Goal: Information Seeking & Learning: Find specific fact

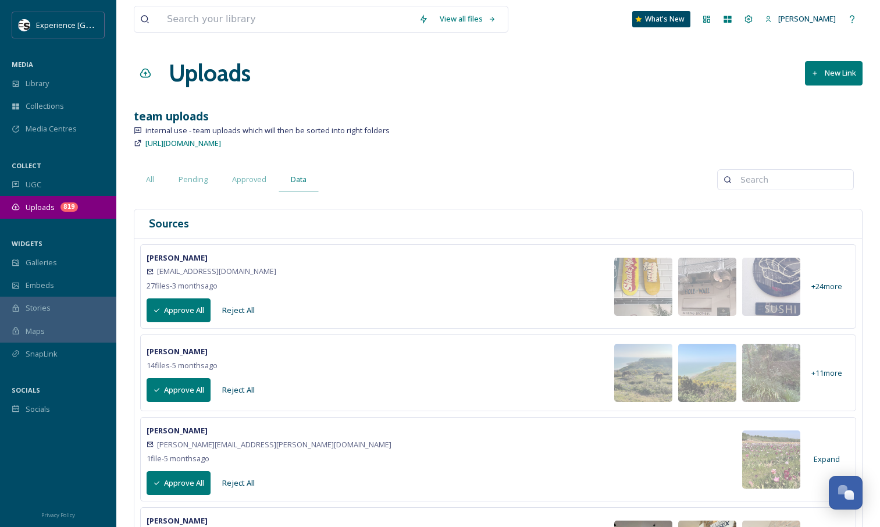
click at [41, 197] on div "Uploads 819" at bounding box center [58, 207] width 116 height 23
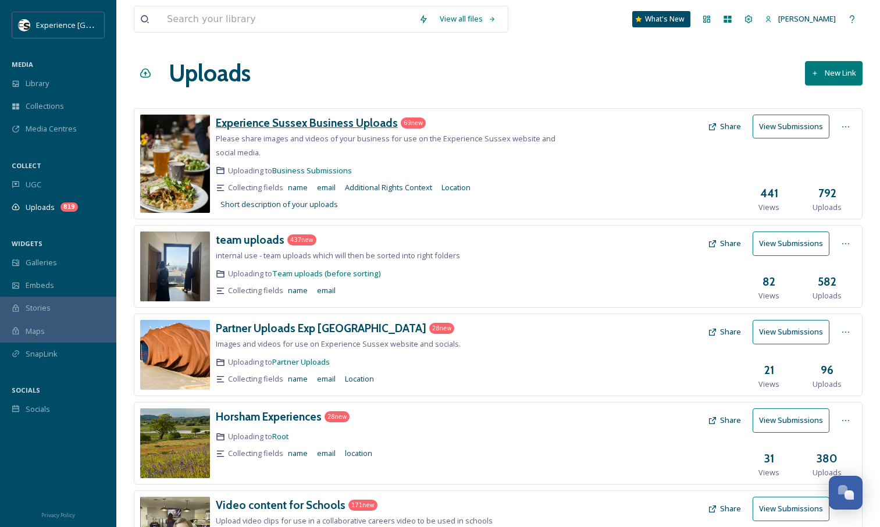
click at [313, 126] on h3 "Experience Sussex Business Uploads" at bounding box center [307, 123] width 182 height 14
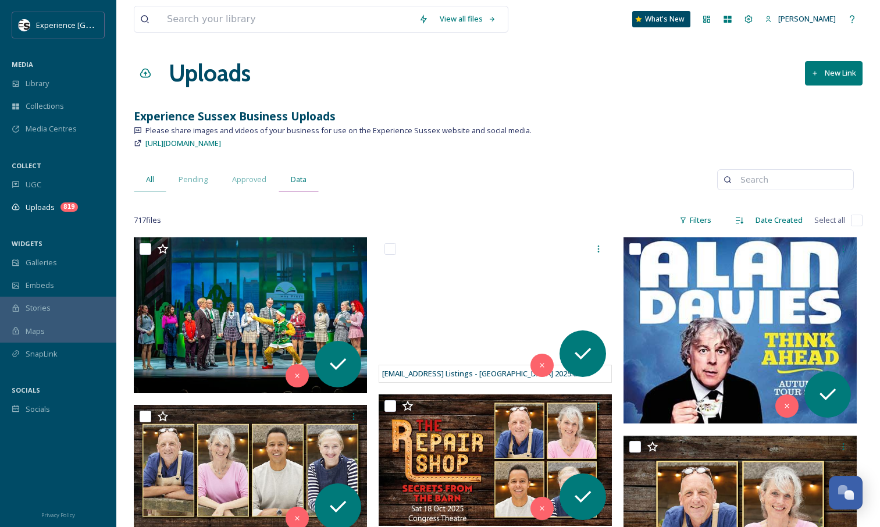
click at [314, 180] on div "Data" at bounding box center [299, 180] width 40 height 24
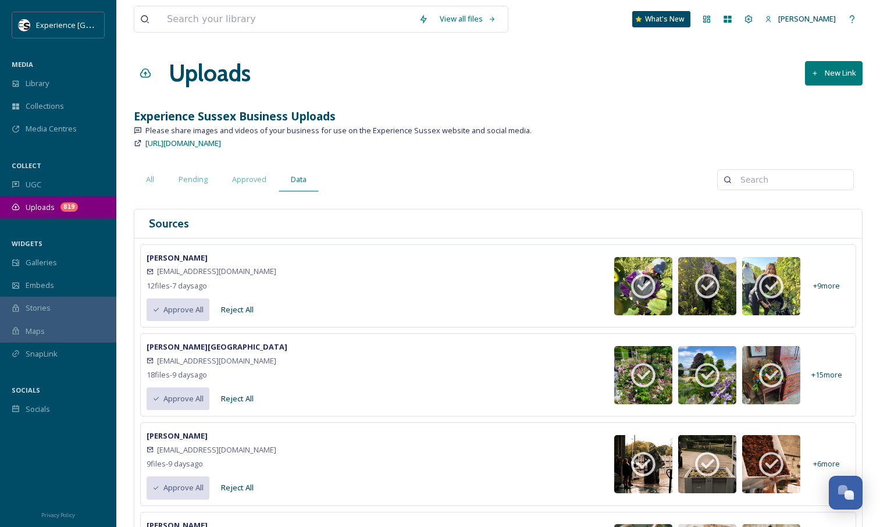
click at [56, 206] on div "Uploads 819" at bounding box center [58, 207] width 116 height 23
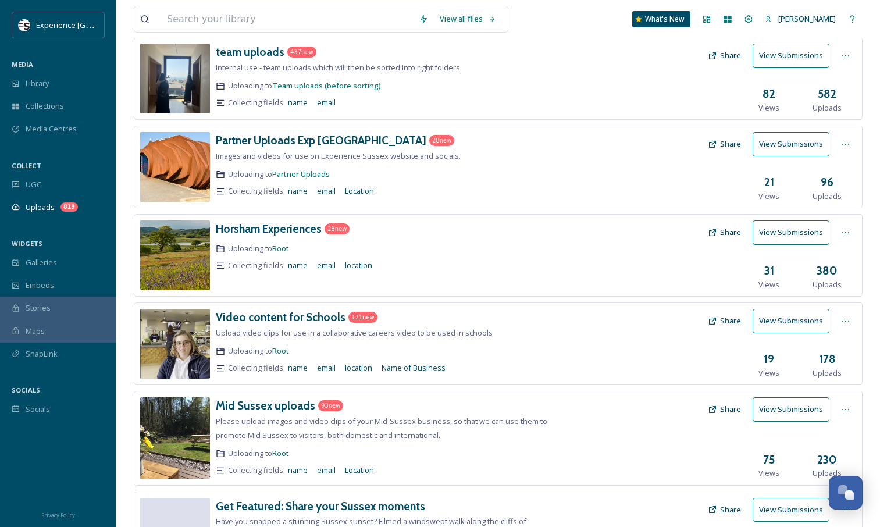
scroll to position [264, 0]
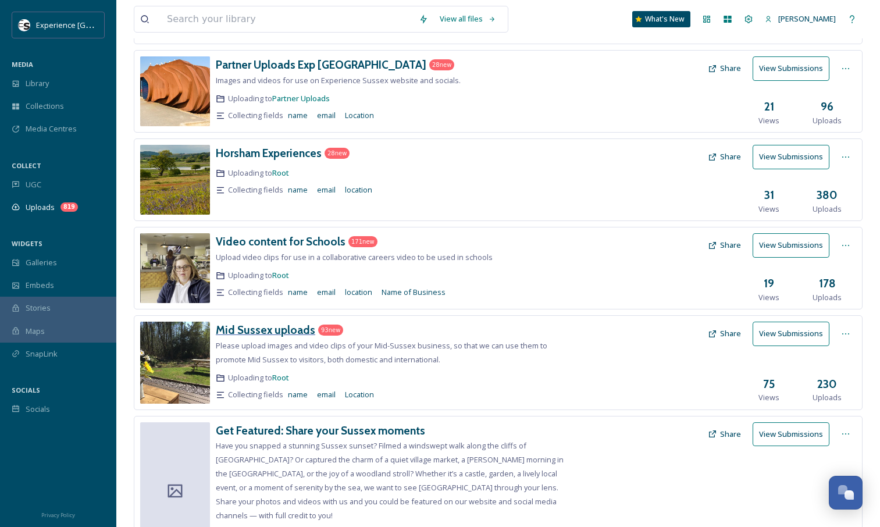
click at [251, 332] on h3 "Mid Sussex uploads" at bounding box center [265, 330] width 99 height 14
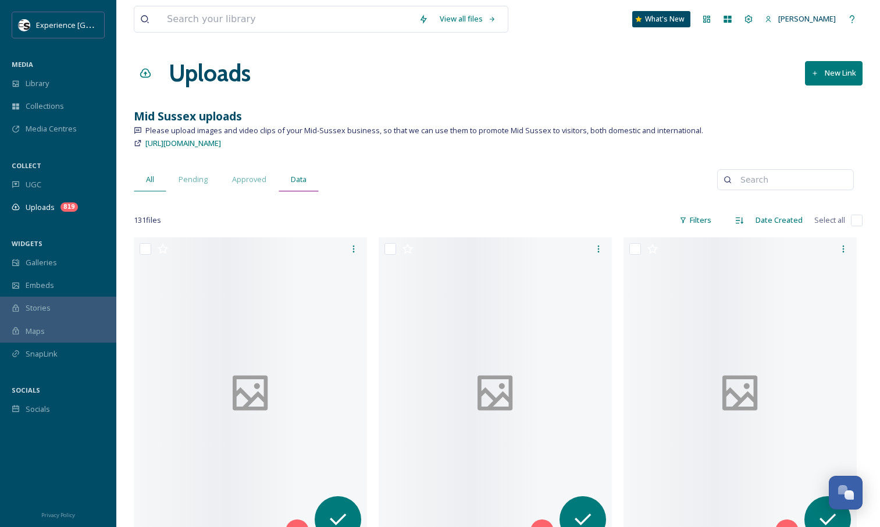
click at [289, 185] on div "Data" at bounding box center [299, 180] width 40 height 24
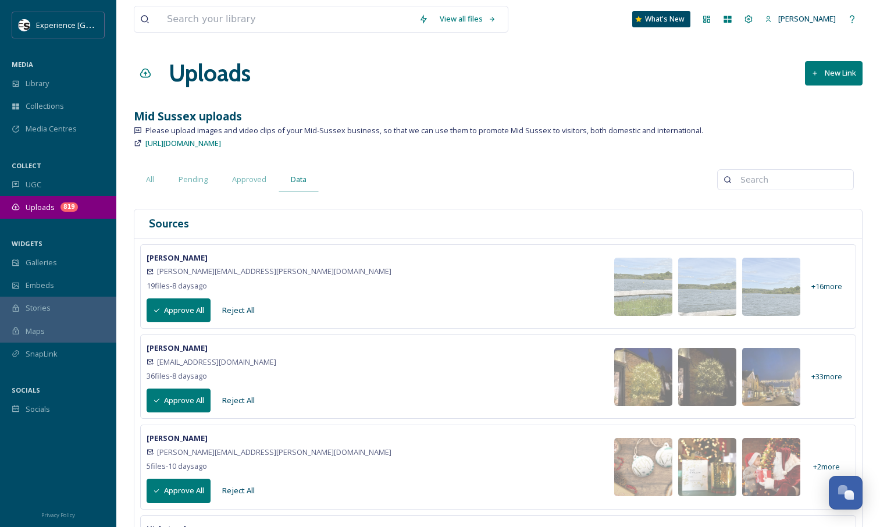
click at [73, 198] on div "Uploads 819" at bounding box center [58, 207] width 116 height 23
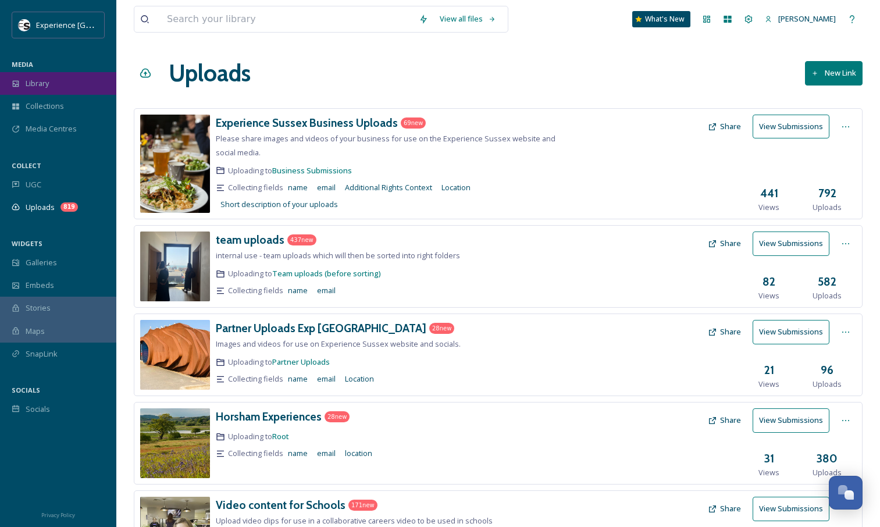
click at [55, 83] on div "Library" at bounding box center [58, 83] width 116 height 23
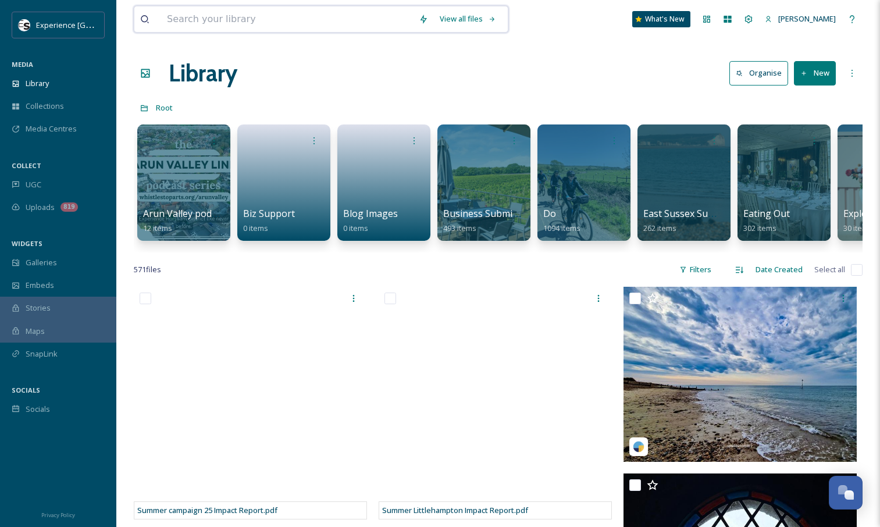
click at [294, 27] on input at bounding box center [287, 19] width 252 height 26
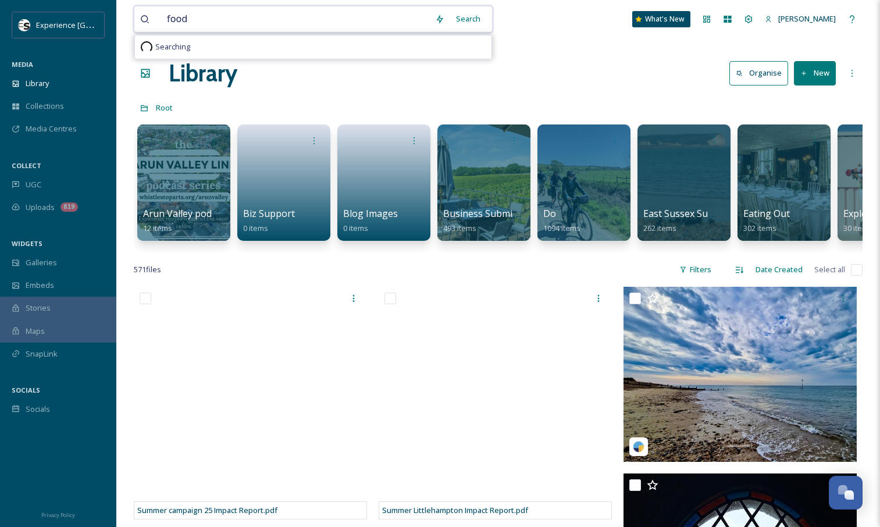
type input "food"
click at [479, 22] on div "Search" at bounding box center [468, 19] width 36 height 23
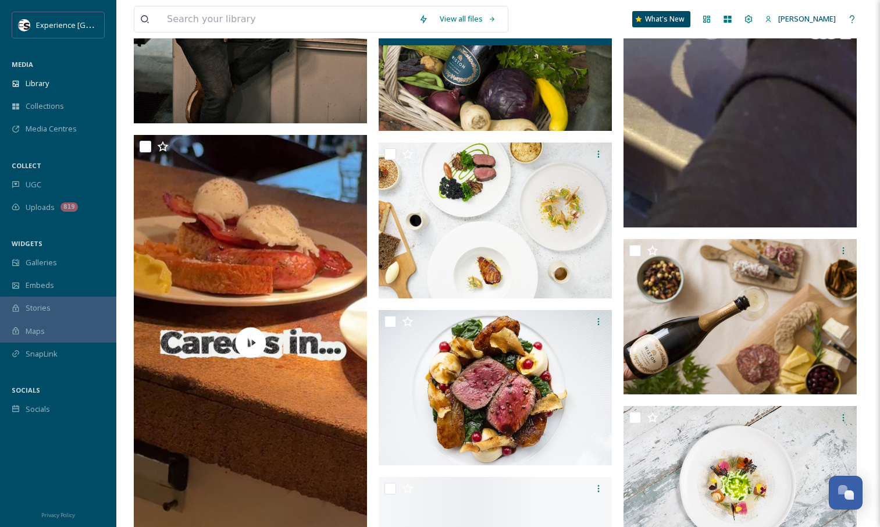
scroll to position [821, 0]
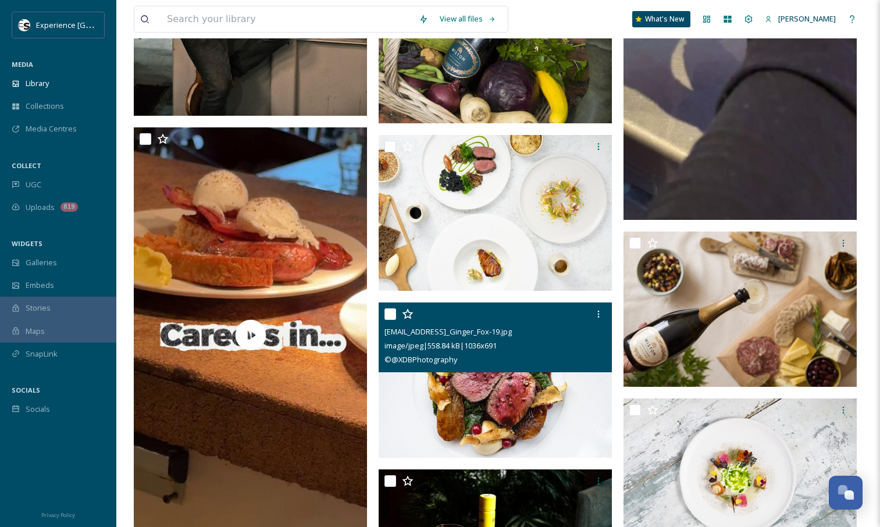
click at [501, 397] on img at bounding box center [495, 381] width 233 height 156
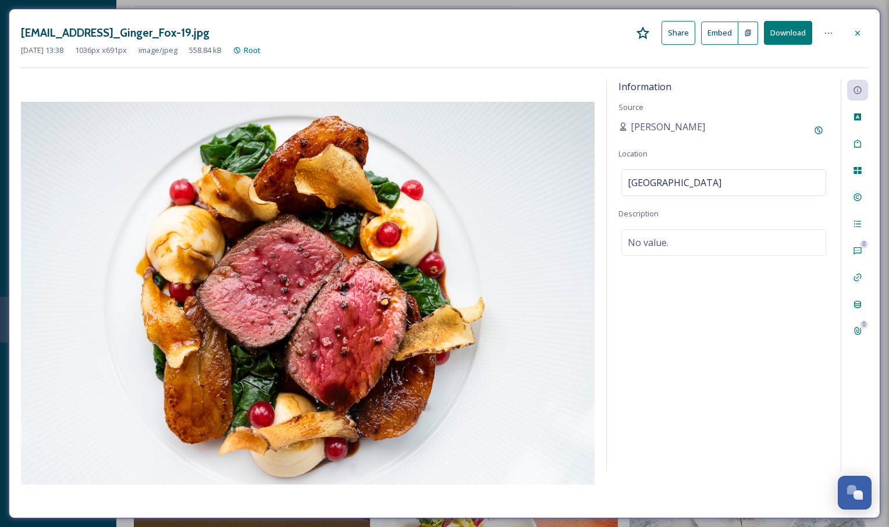
click at [855, 35] on icon at bounding box center [857, 33] width 9 height 9
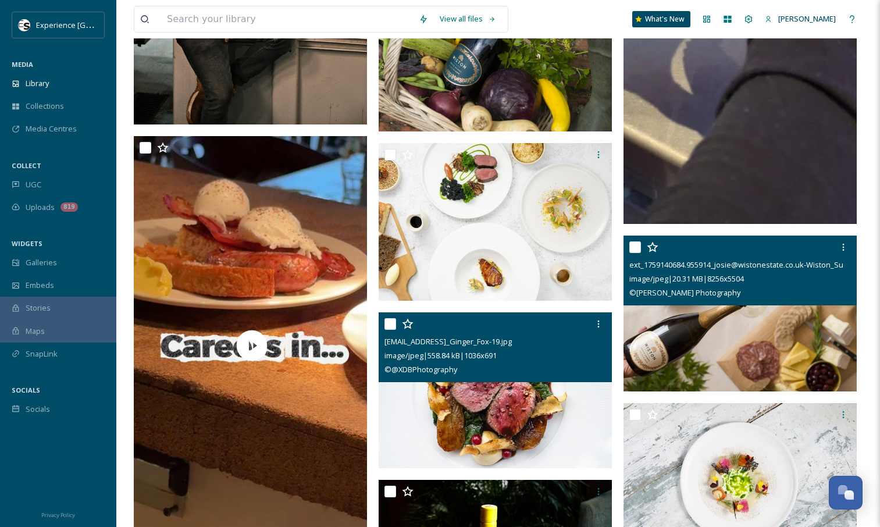
click at [688, 341] on img at bounding box center [740, 314] width 233 height 156
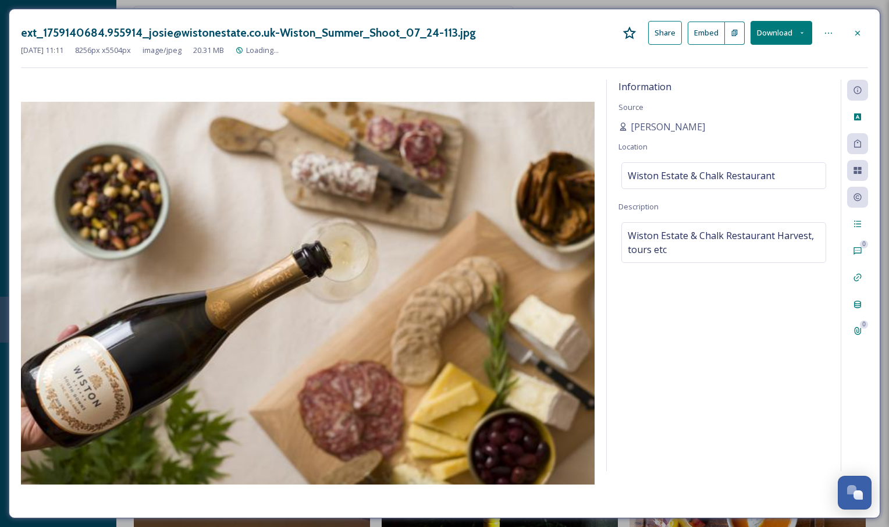
click at [856, 31] on icon at bounding box center [857, 32] width 5 height 5
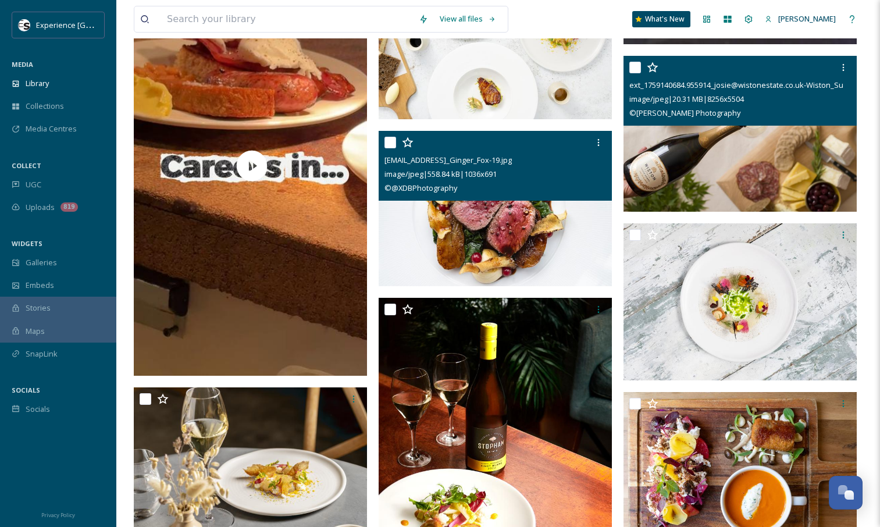
scroll to position [1002, 0]
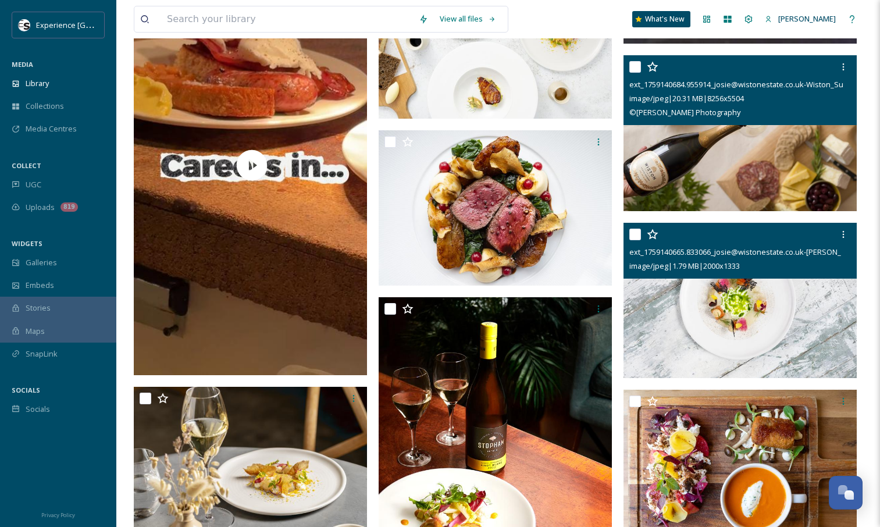
click at [755, 337] on img at bounding box center [740, 300] width 233 height 156
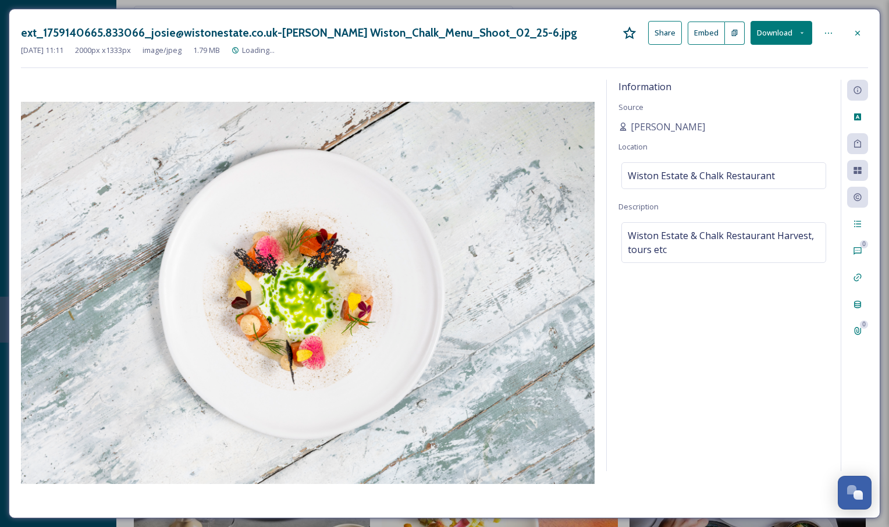
click at [857, 31] on icon at bounding box center [857, 33] width 9 height 9
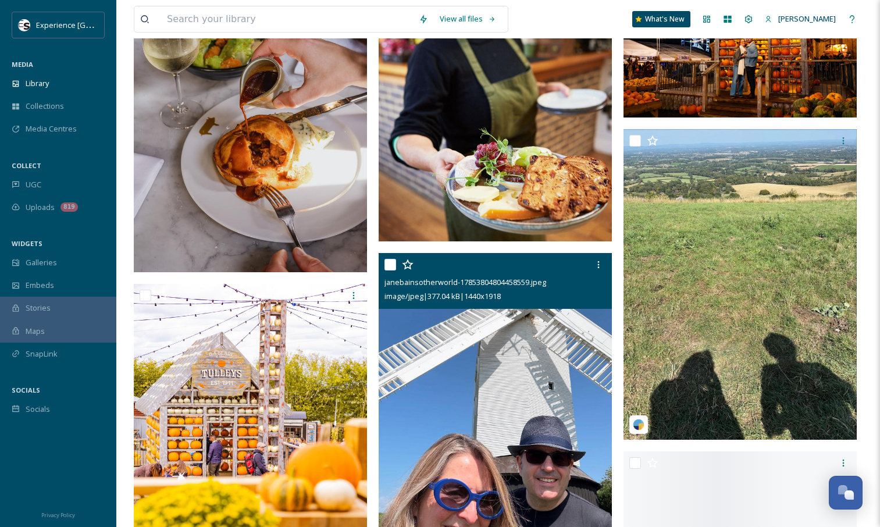
scroll to position [2024, 0]
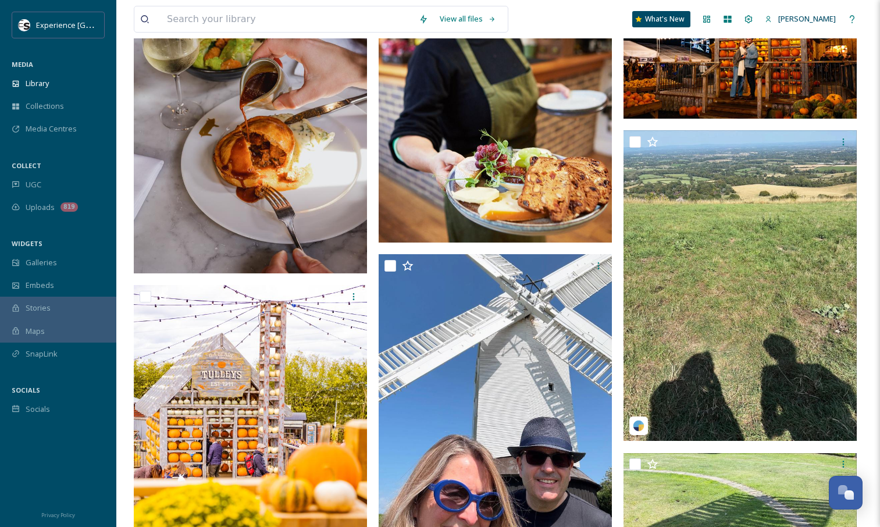
click at [482, 186] on img at bounding box center [495, 96] width 233 height 291
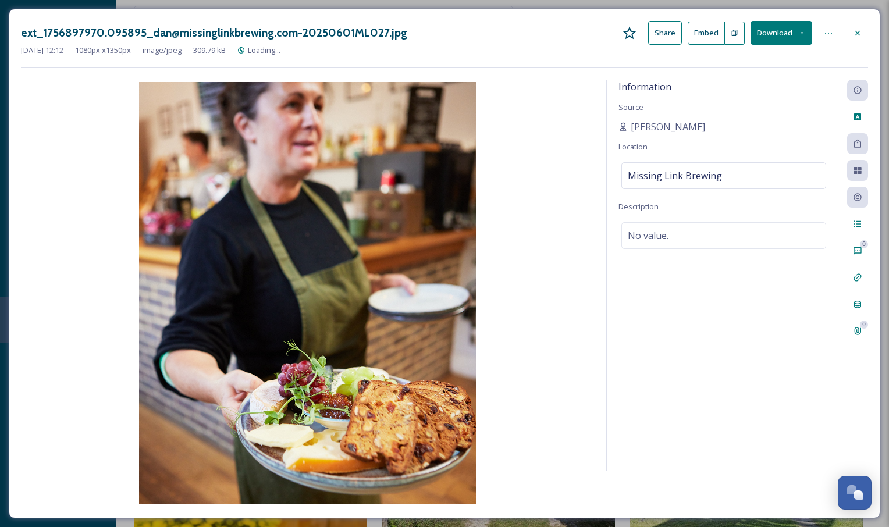
click at [855, 33] on icon at bounding box center [857, 33] width 9 height 9
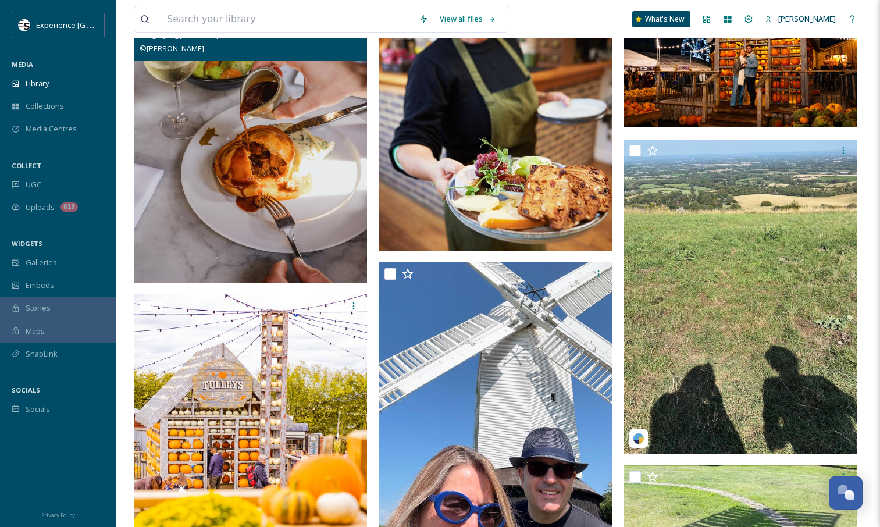
click at [262, 182] on img at bounding box center [250, 136] width 233 height 291
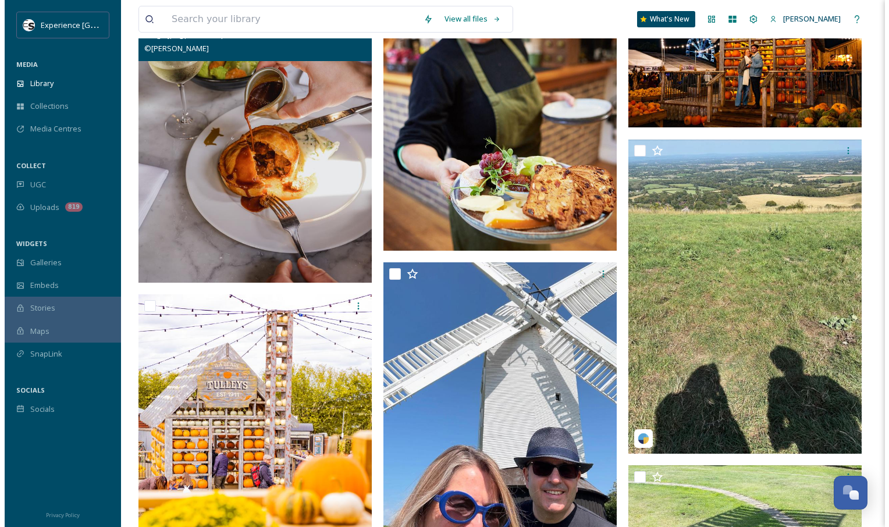
scroll to position [1733, 0]
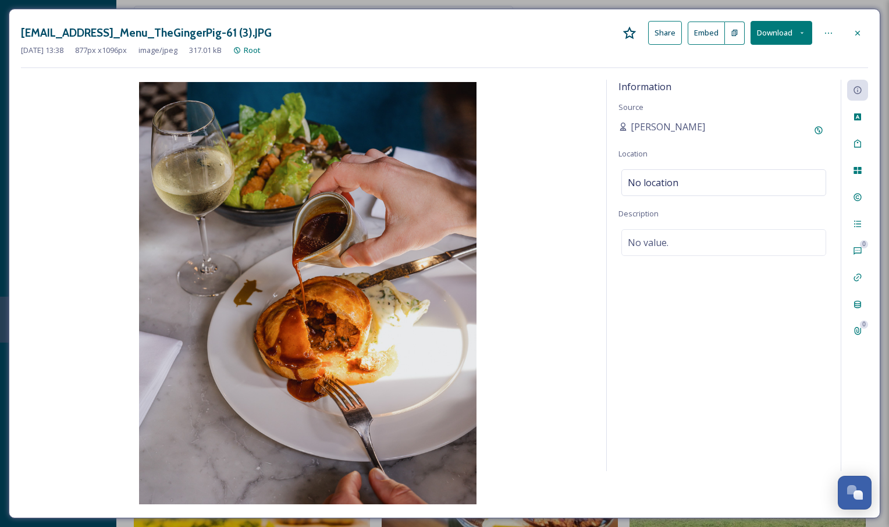
click at [858, 38] on div at bounding box center [857, 33] width 21 height 21
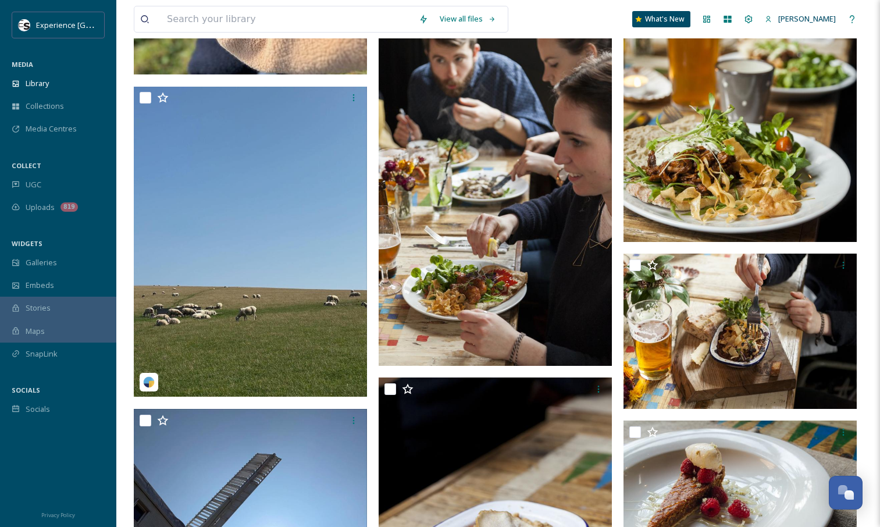
scroll to position [2908, 0]
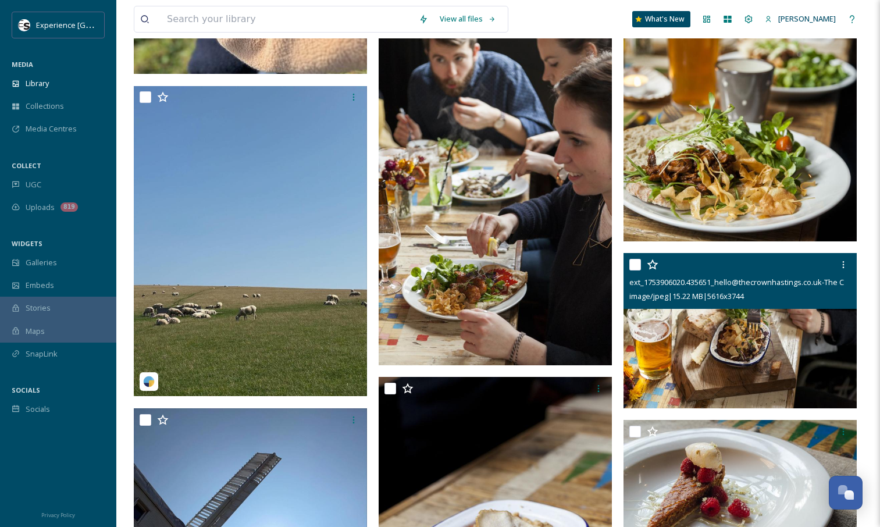
click at [685, 359] on img at bounding box center [740, 331] width 233 height 156
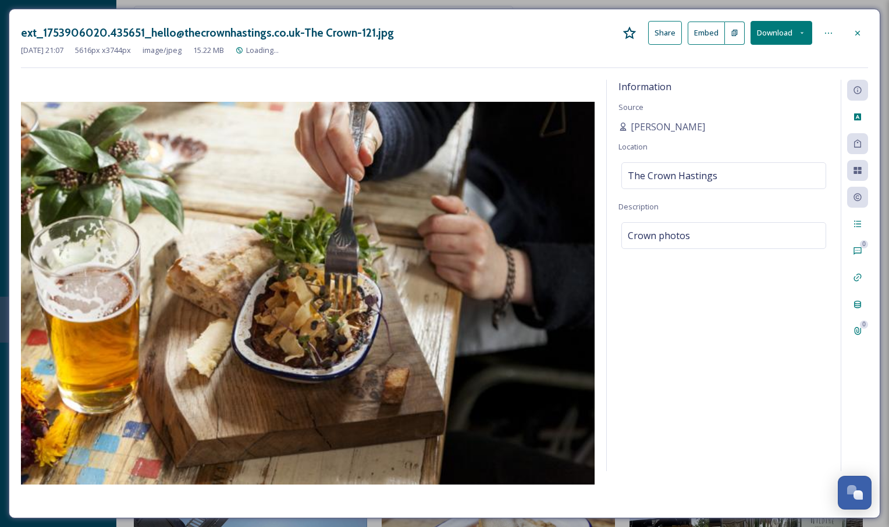
click at [859, 30] on icon at bounding box center [857, 33] width 9 height 9
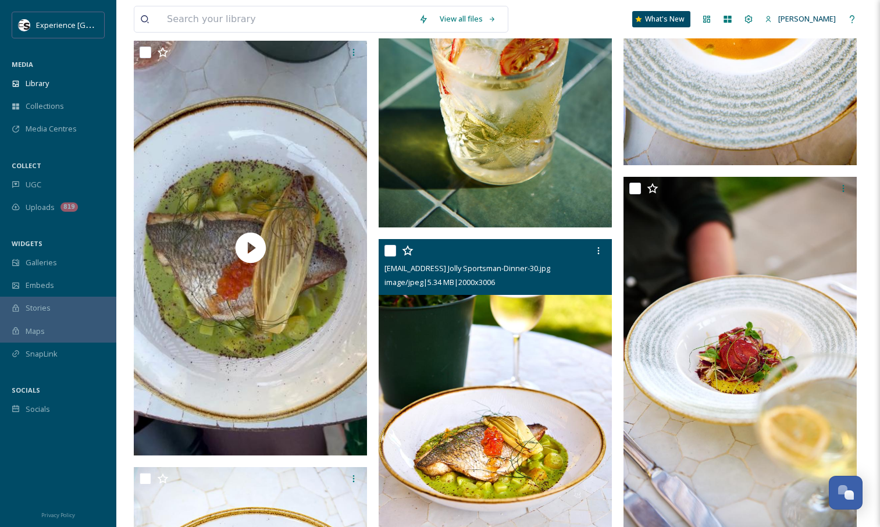
scroll to position [7655, 0]
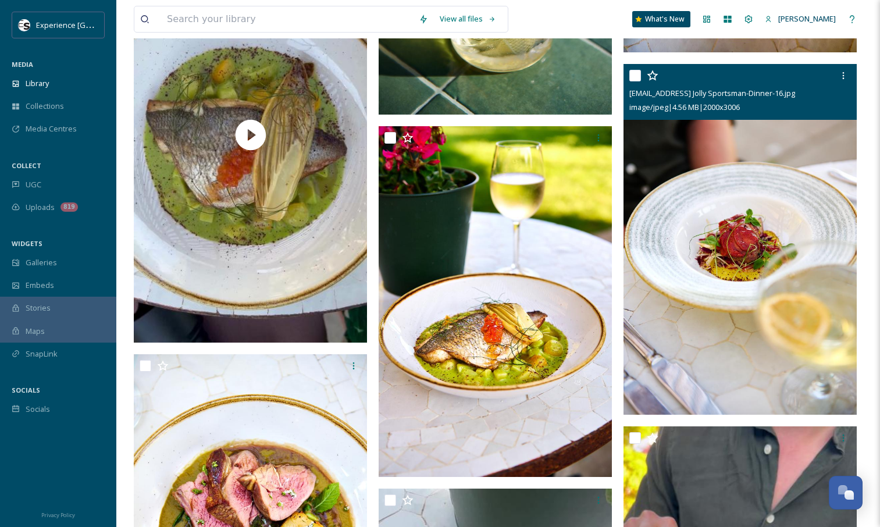
click at [681, 251] on img at bounding box center [740, 239] width 233 height 351
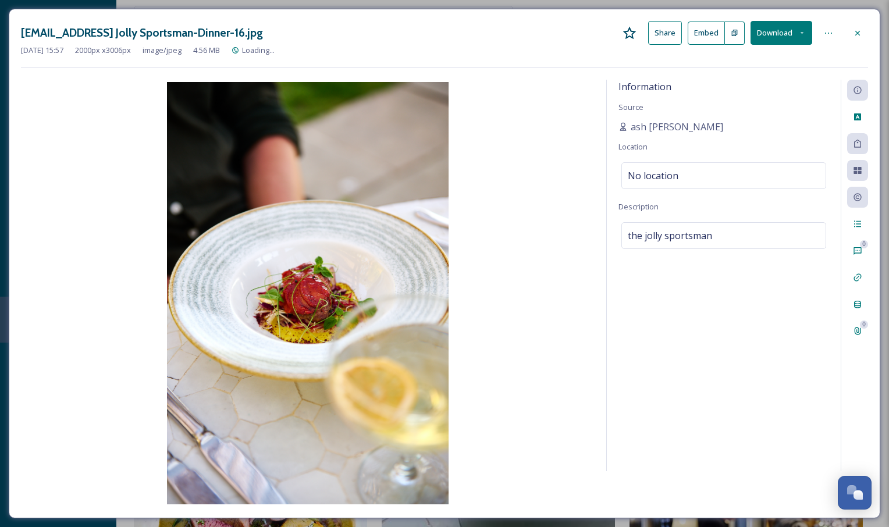
click at [857, 30] on icon at bounding box center [857, 33] width 9 height 9
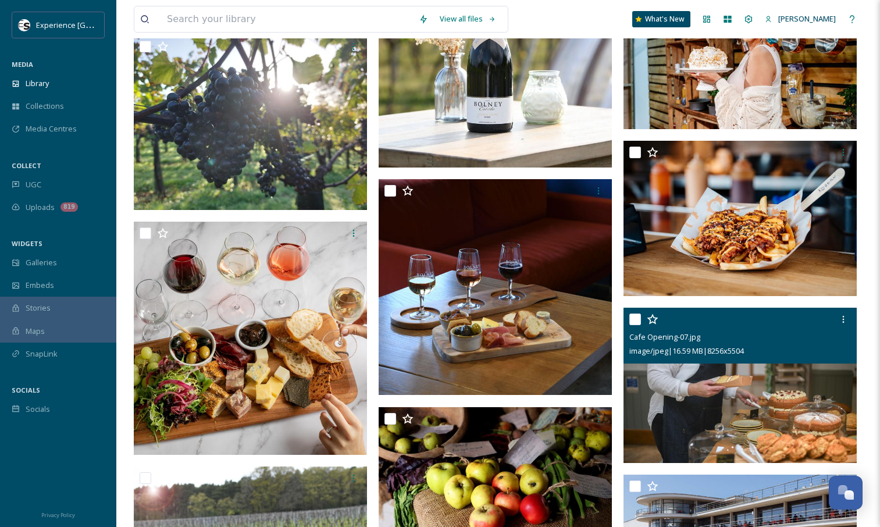
scroll to position [14960, 0]
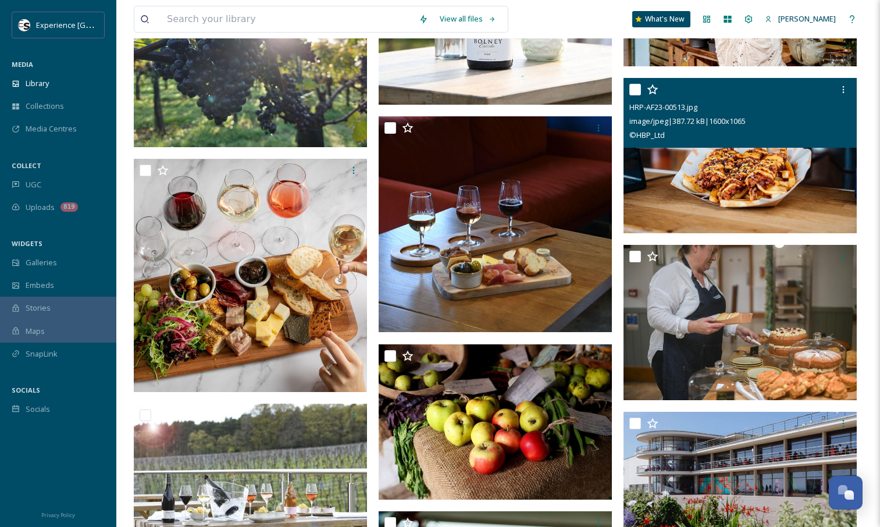
click at [696, 172] on img at bounding box center [740, 155] width 233 height 155
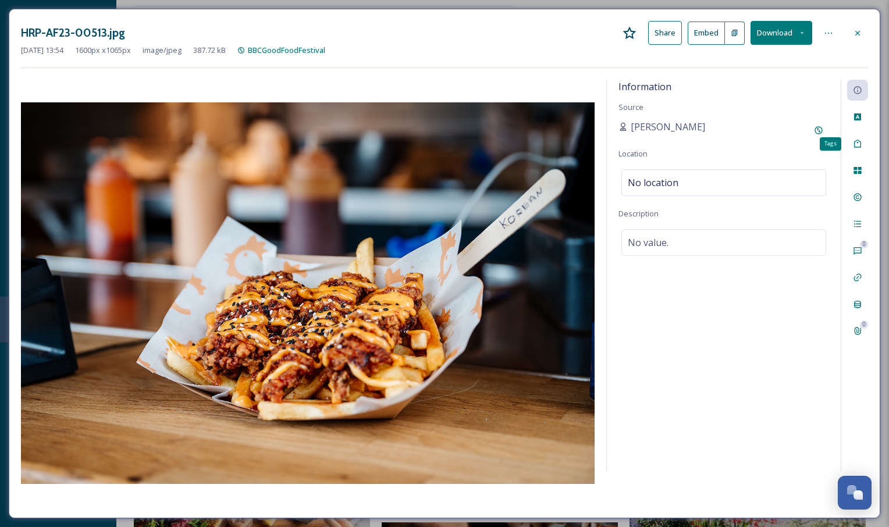
click at [856, 141] on icon at bounding box center [857, 143] width 9 height 9
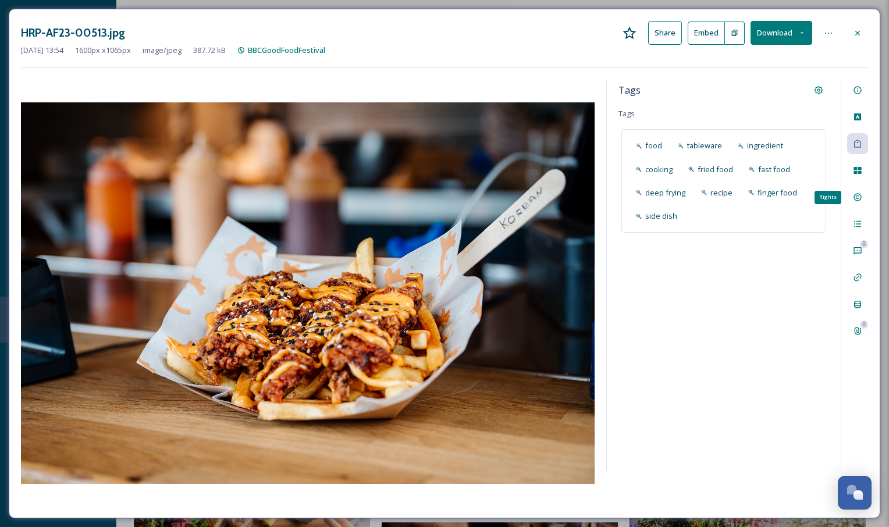
click at [857, 196] on icon at bounding box center [857, 198] width 8 height 8
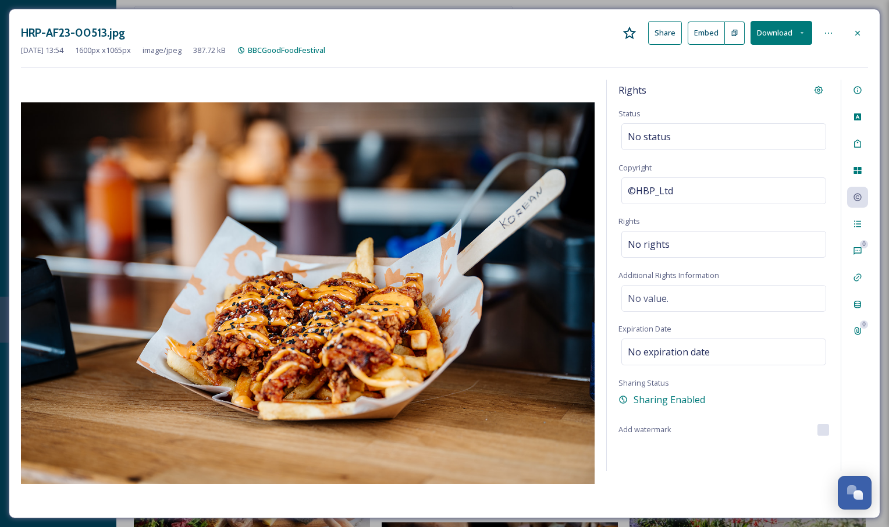
click at [861, 35] on icon at bounding box center [857, 33] width 9 height 9
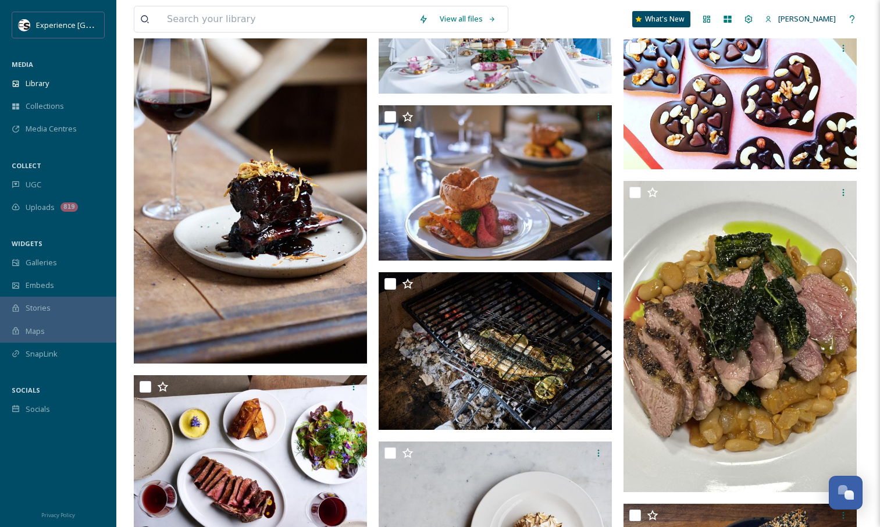
scroll to position [11641, 0]
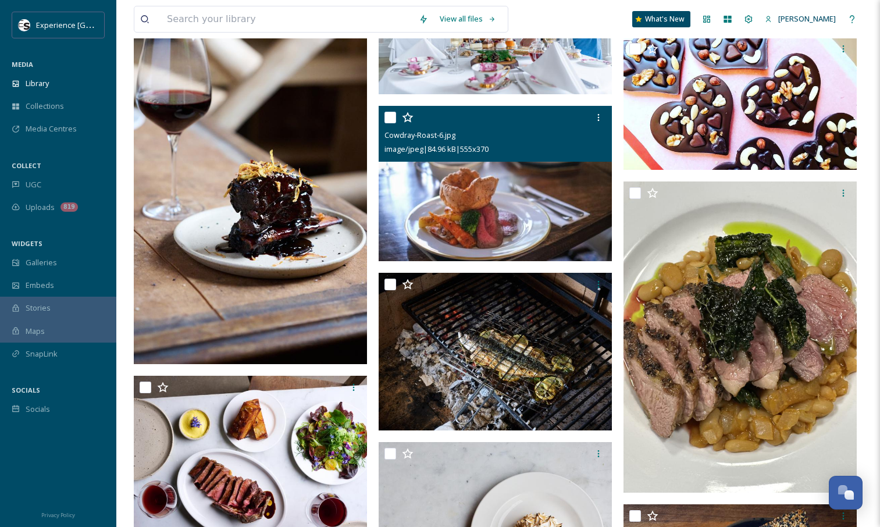
click at [543, 216] on img at bounding box center [495, 183] width 233 height 155
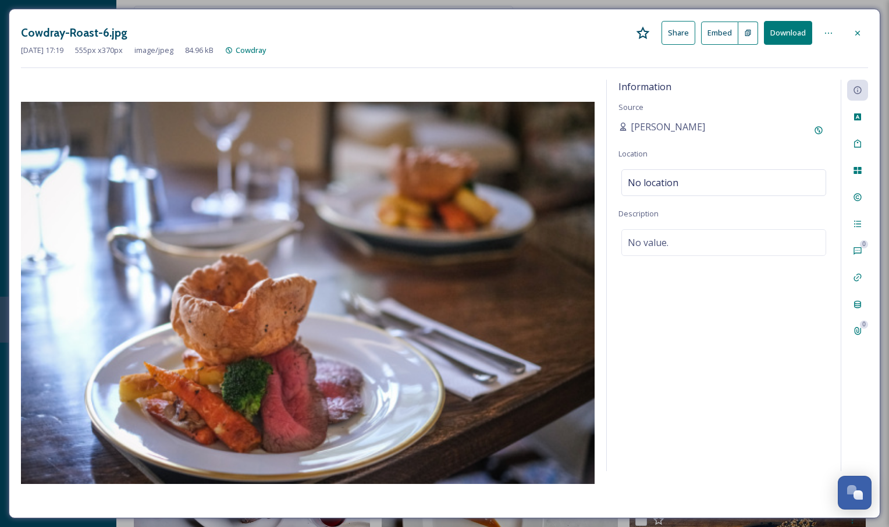
click at [856, 30] on icon at bounding box center [857, 33] width 9 height 9
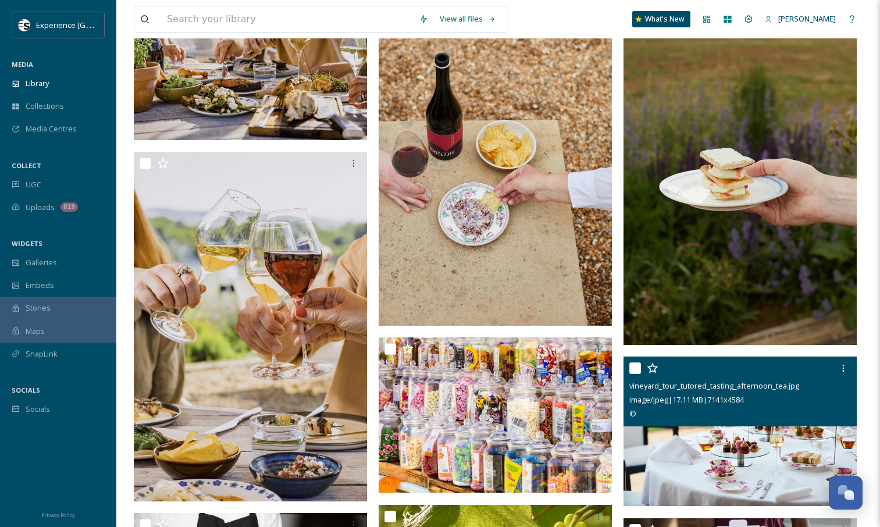
scroll to position [4959, 0]
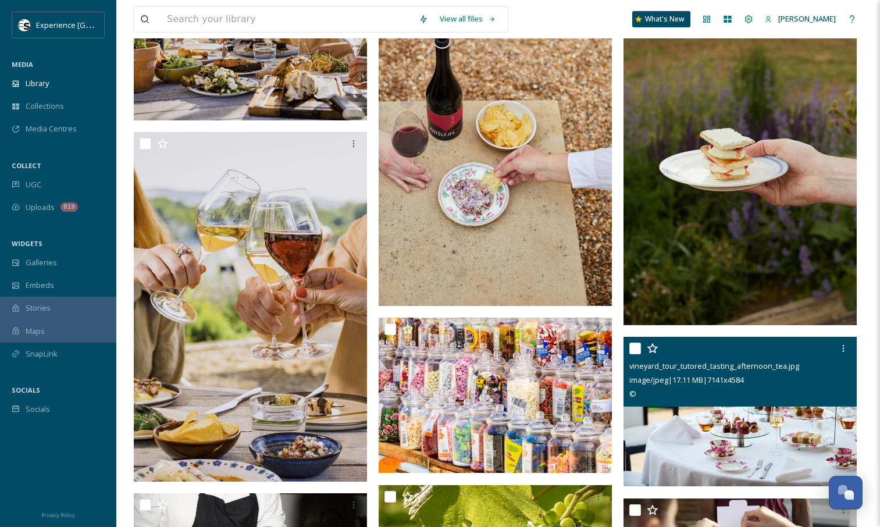
click at [689, 446] on img at bounding box center [740, 412] width 233 height 150
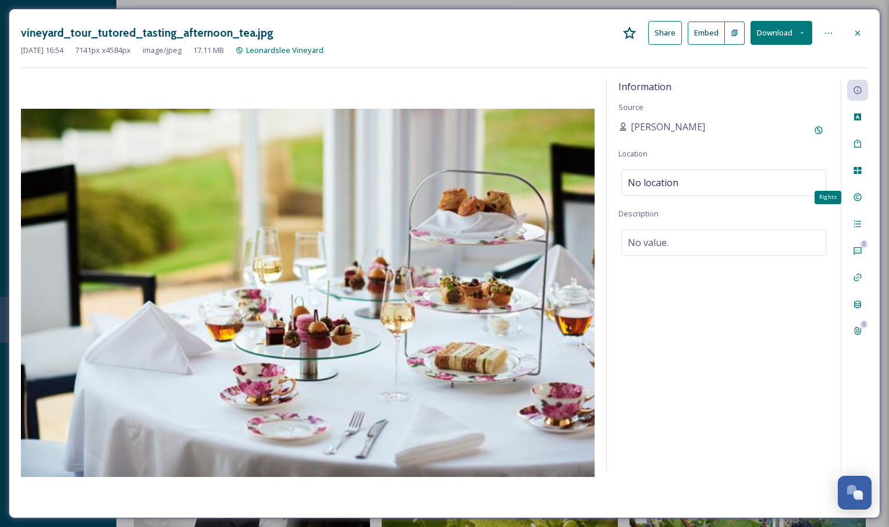
click at [860, 197] on icon at bounding box center [857, 197] width 9 height 9
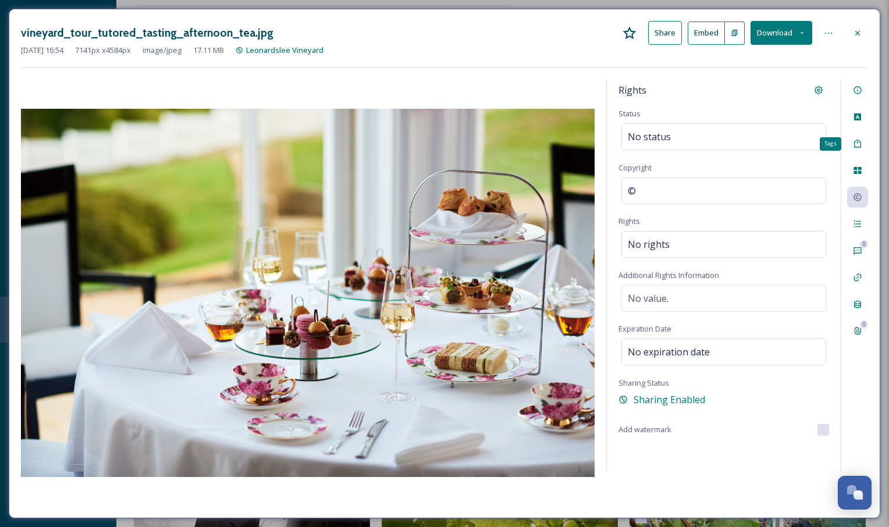
click at [858, 141] on icon at bounding box center [857, 143] width 9 height 9
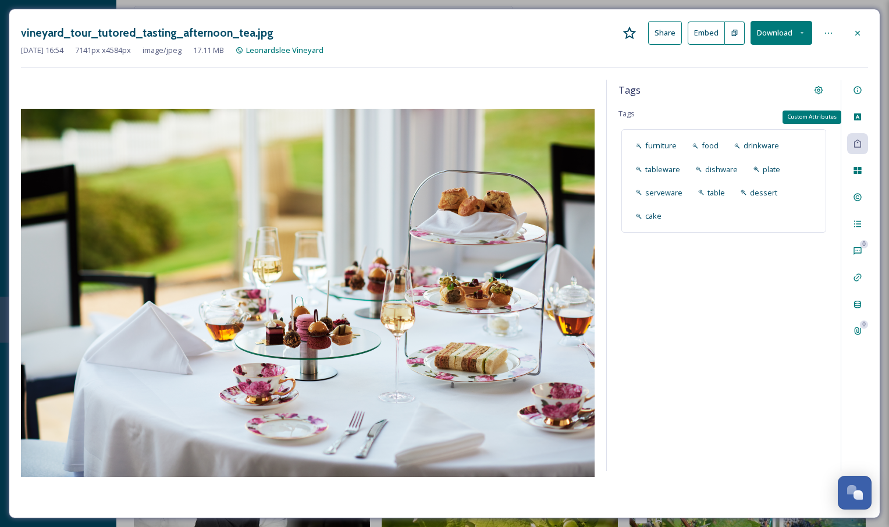
click at [857, 114] on icon at bounding box center [857, 116] width 7 height 7
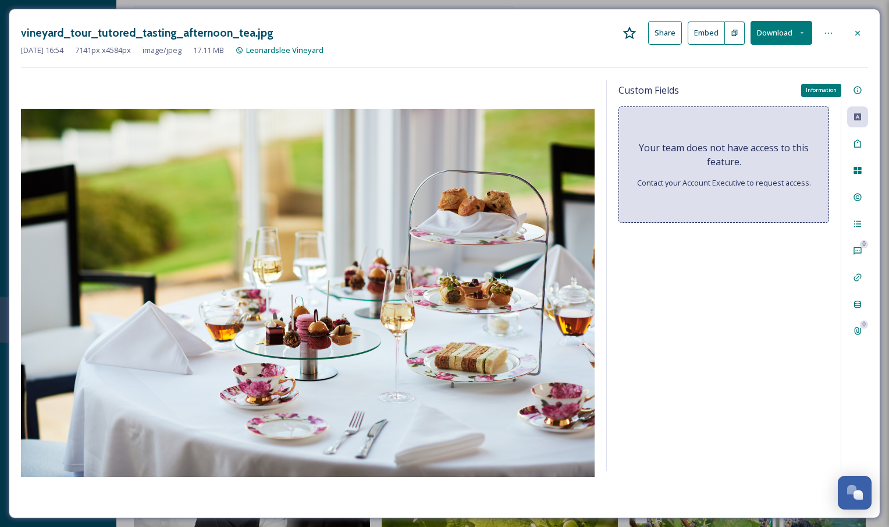
click at [860, 90] on icon at bounding box center [857, 90] width 9 height 9
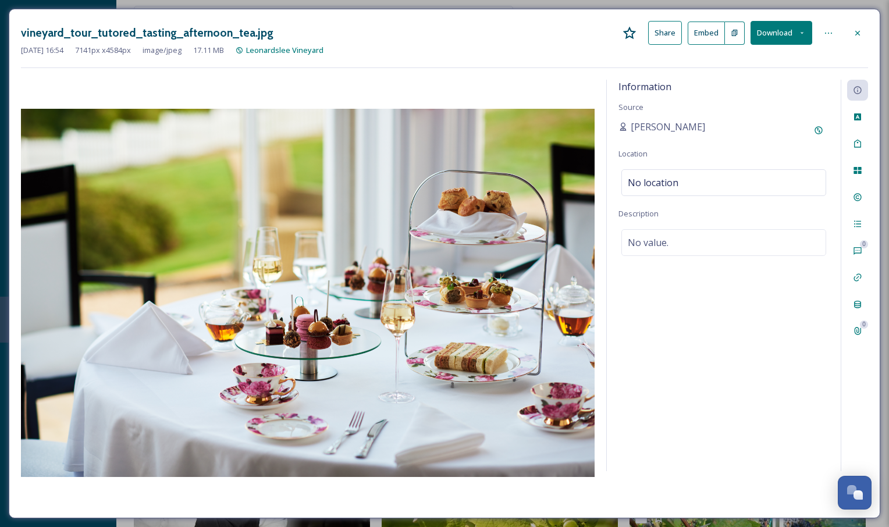
click at [863, 35] on div at bounding box center [857, 33] width 21 height 21
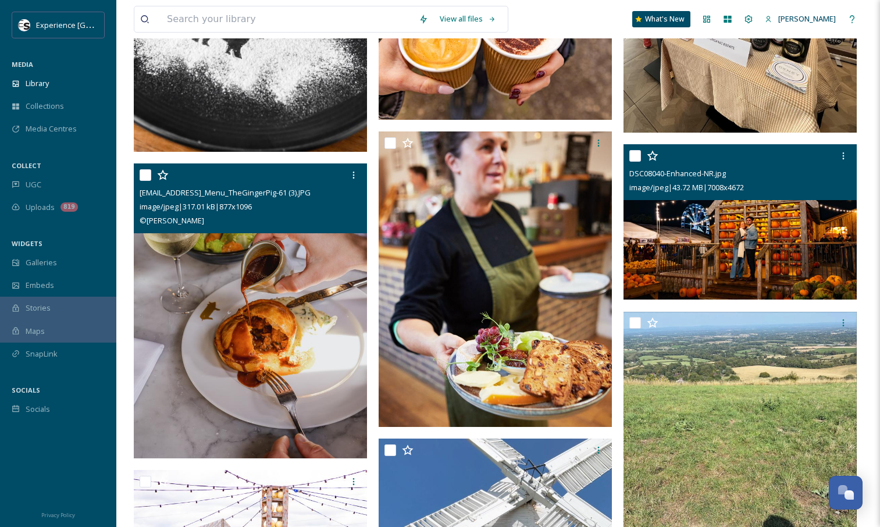
scroll to position [1863, 0]
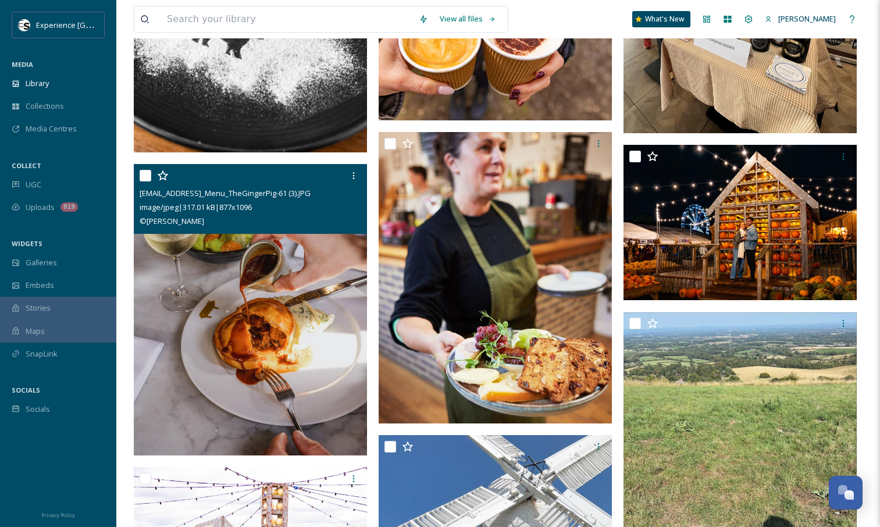
click at [250, 287] on img at bounding box center [250, 309] width 233 height 291
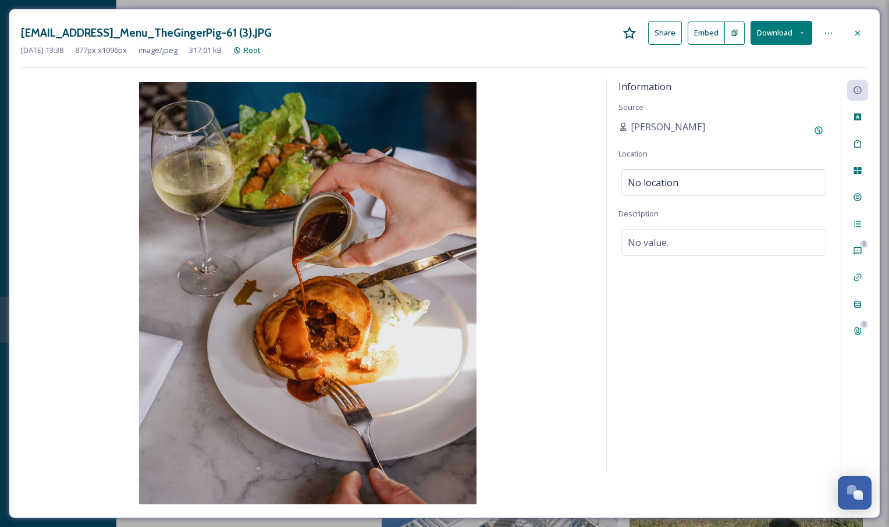
click at [856, 33] on icon at bounding box center [857, 33] width 9 height 9
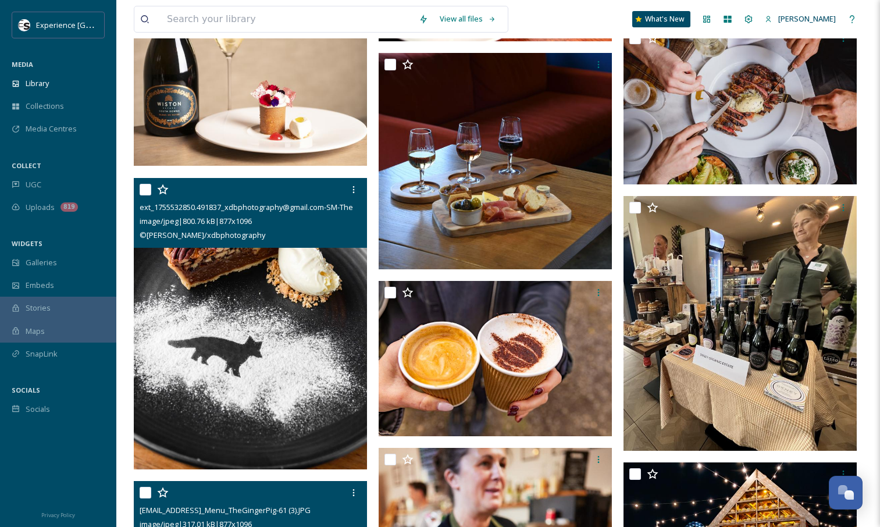
scroll to position [1259, 0]
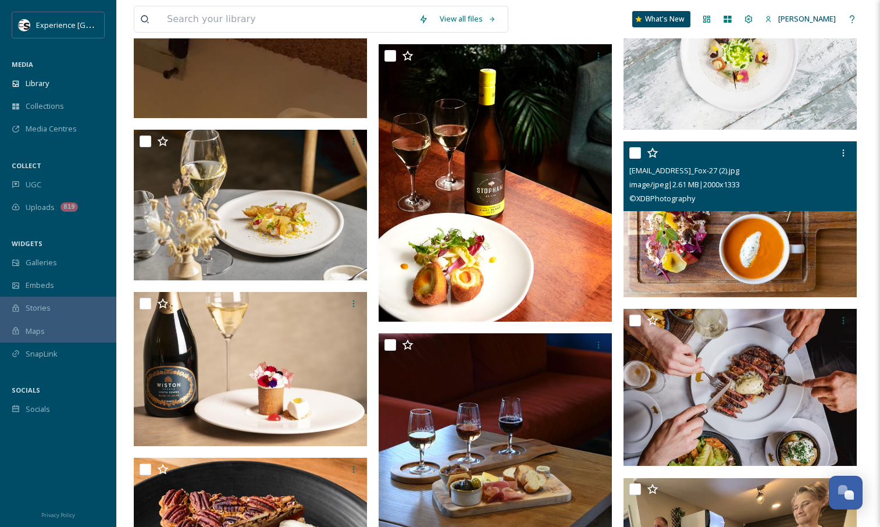
click at [703, 243] on img at bounding box center [740, 219] width 233 height 156
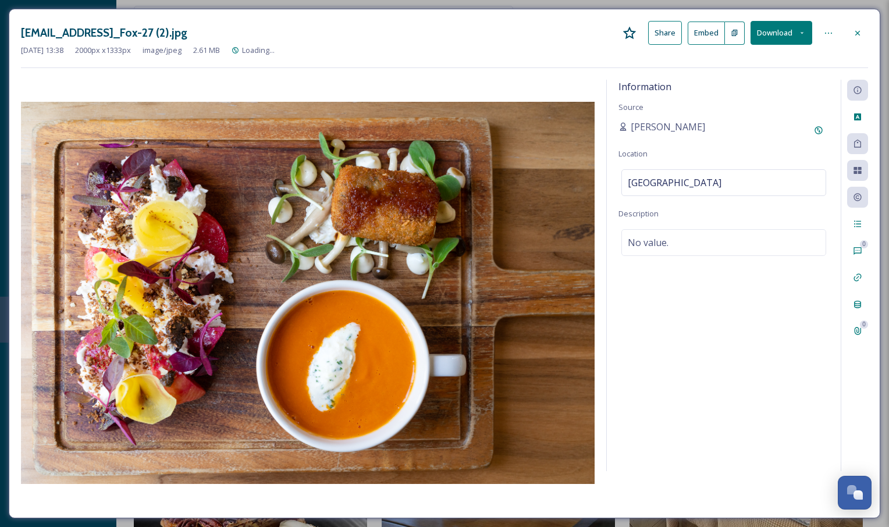
click at [862, 33] on icon at bounding box center [857, 33] width 9 height 9
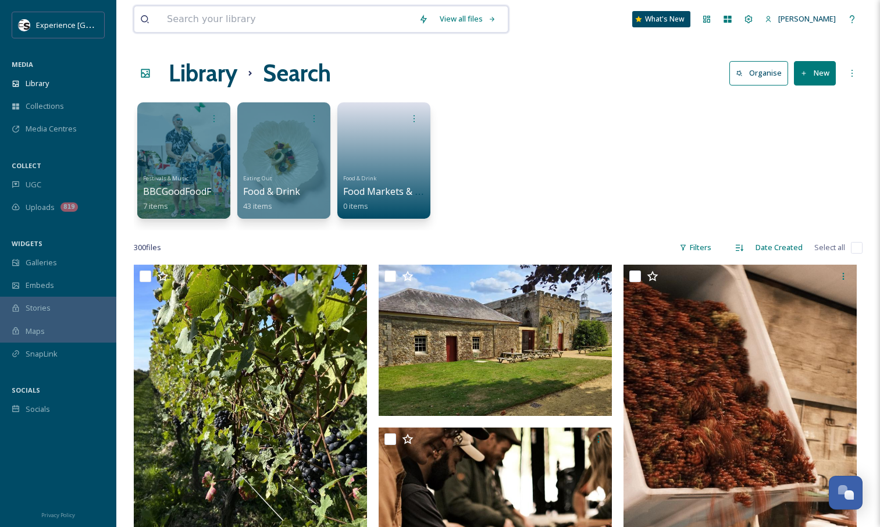
click at [375, 20] on input at bounding box center [287, 19] width 252 height 26
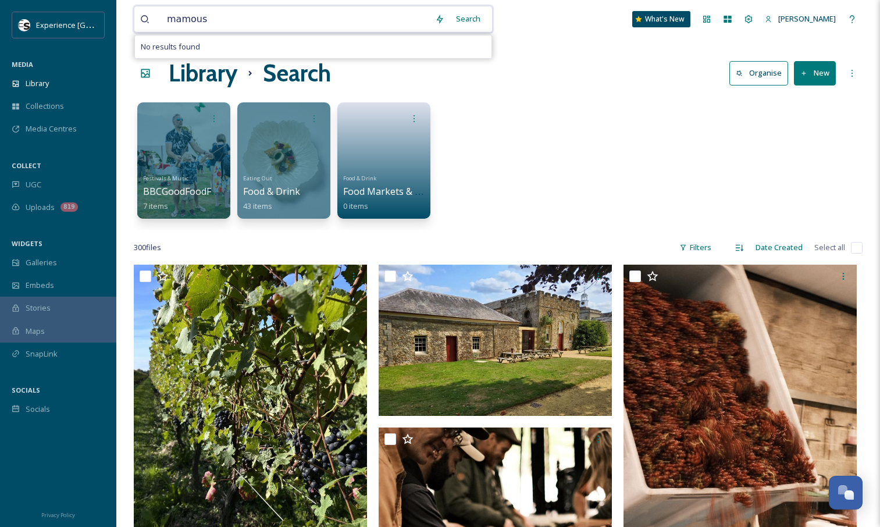
type input "mamoush"
click at [309, 20] on input "mamoush" at bounding box center [295, 19] width 268 height 26
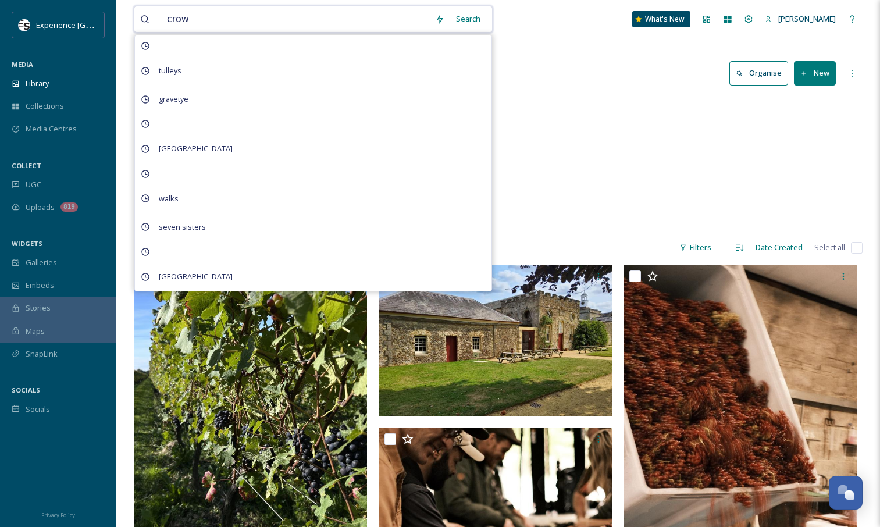
type input "crown"
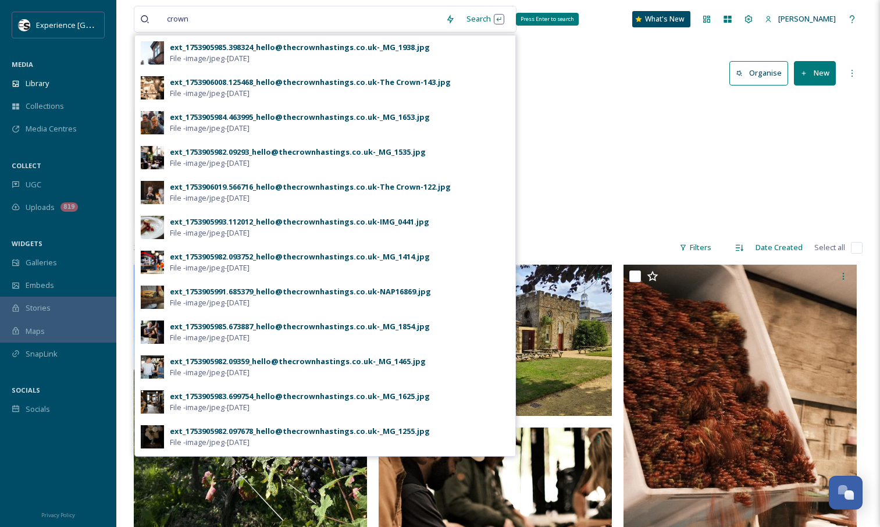
click at [485, 17] on div "Search Press Enter to search" at bounding box center [485, 19] width 49 height 23
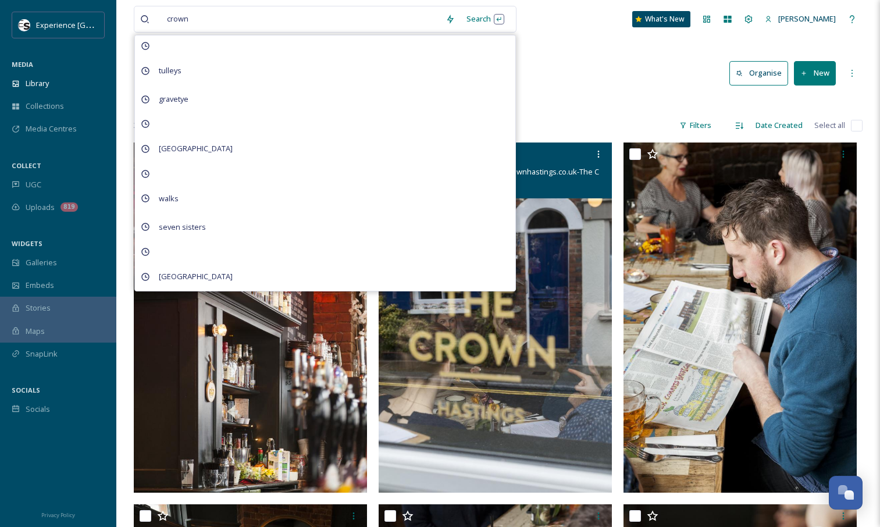
scroll to position [59, 0]
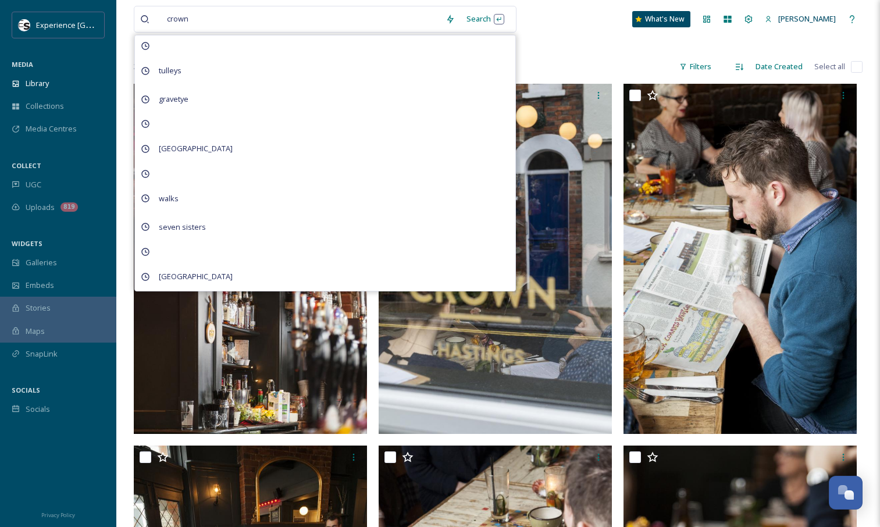
click at [613, 56] on div "35 file s Filters Date Created Select all" at bounding box center [498, 66] width 729 height 23
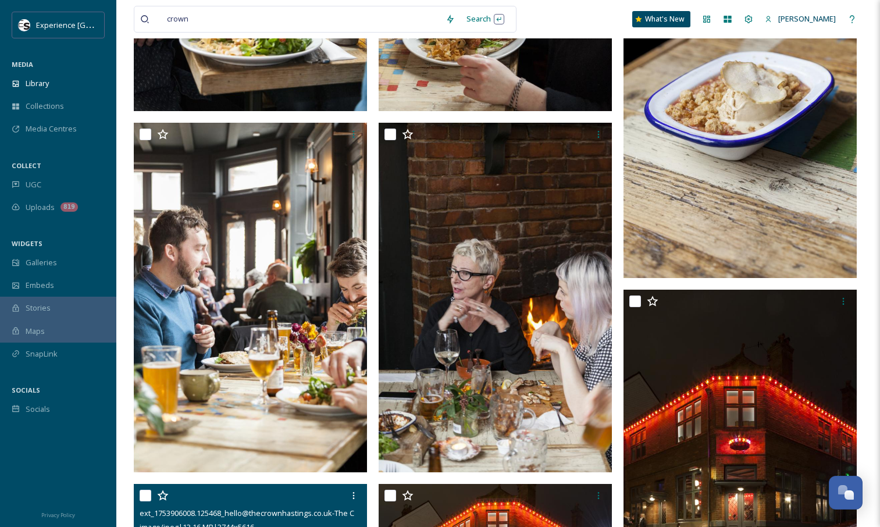
scroll to position [486, 0]
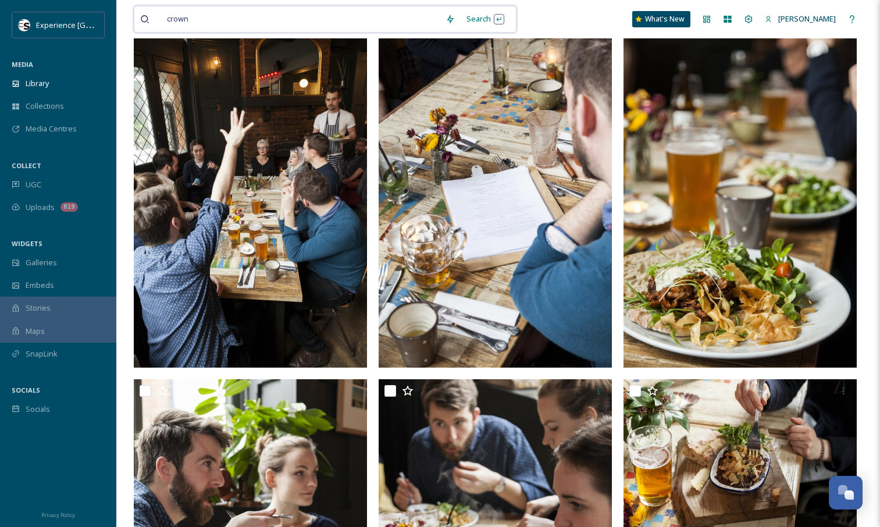
click at [235, 30] on input at bounding box center [317, 19] width 244 height 26
click at [232, 30] on input at bounding box center [317, 19] width 244 height 26
click at [187, 19] on span "crown" at bounding box center [177, 18] width 33 height 17
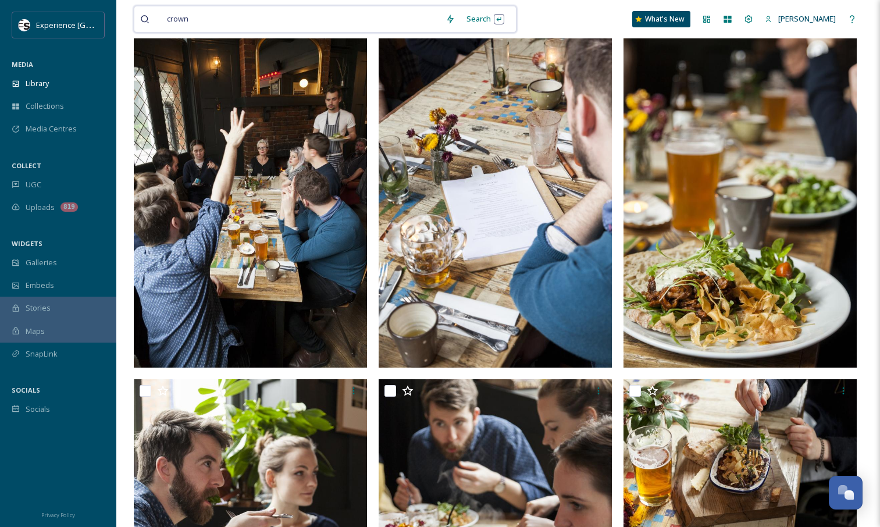
click at [187, 19] on span "crown" at bounding box center [177, 18] width 33 height 17
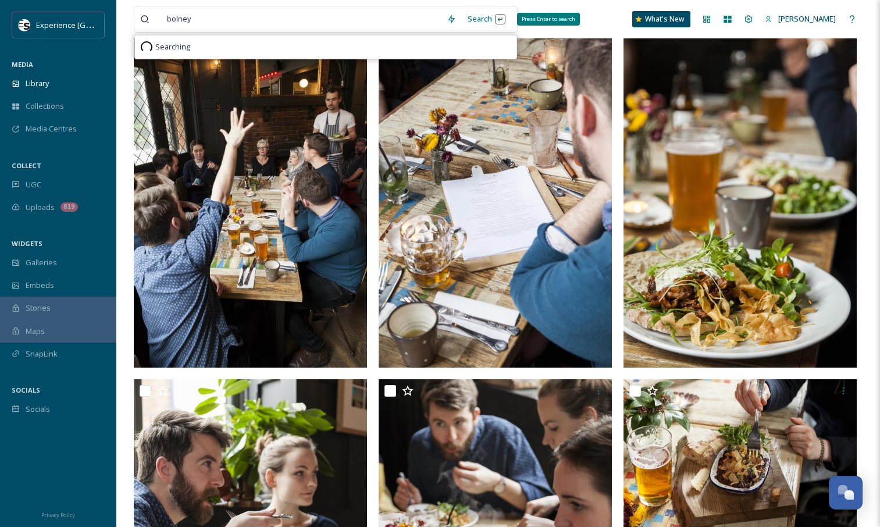
click at [487, 18] on div "Search Press Enter to search" at bounding box center [486, 19] width 49 height 23
